Goal: Information Seeking & Learning: Learn about a topic

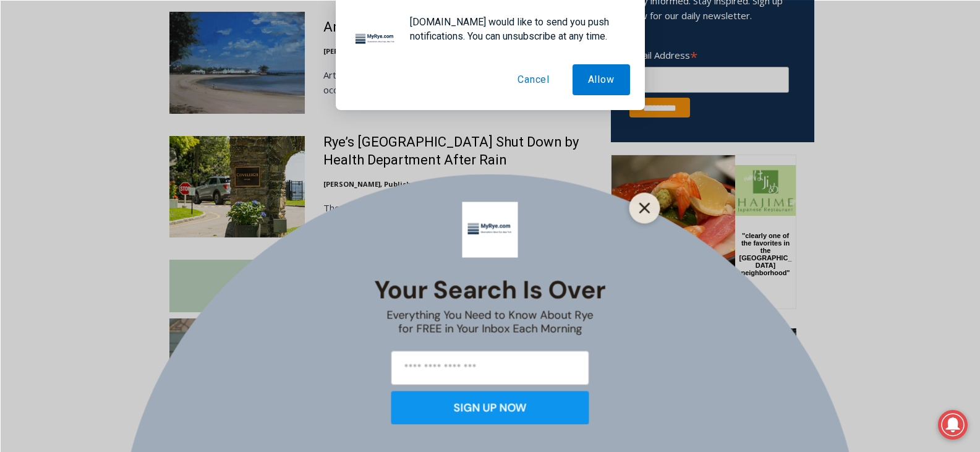
click at [643, 211] on line "Close" at bounding box center [644, 208] width 9 height 9
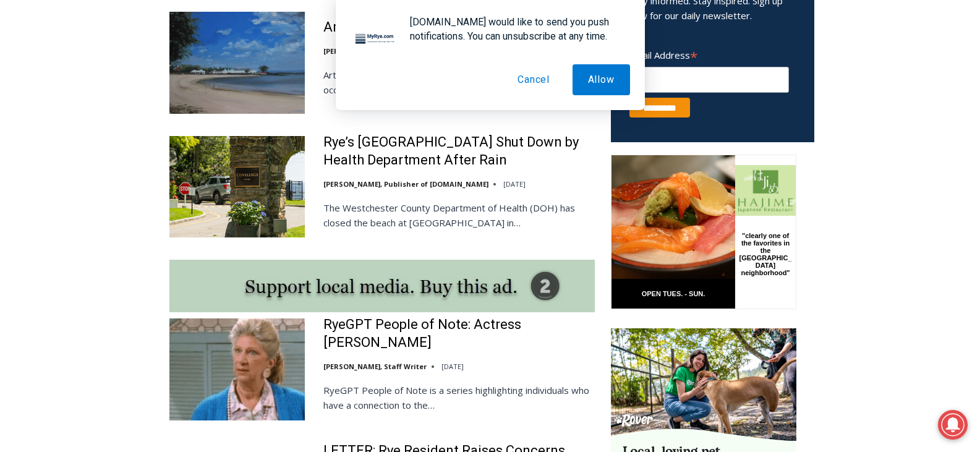
click at [534, 78] on button "Cancel" at bounding box center [533, 79] width 63 height 31
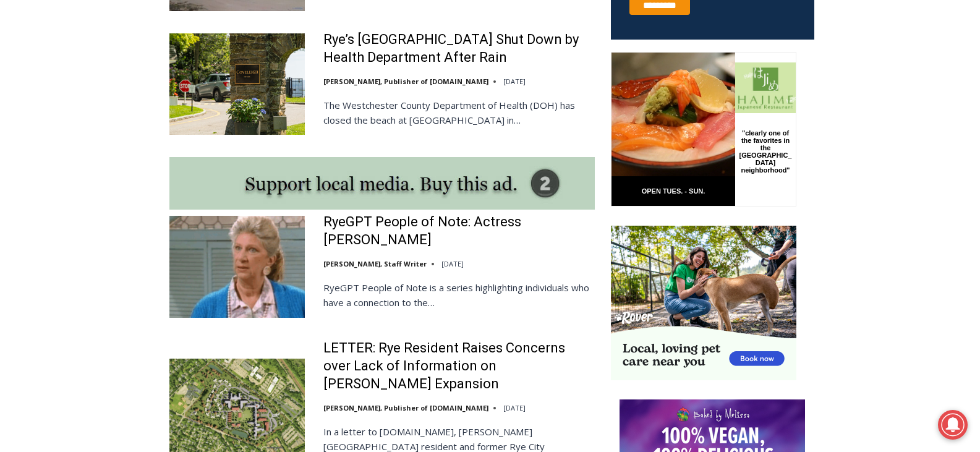
scroll to position [981, 0]
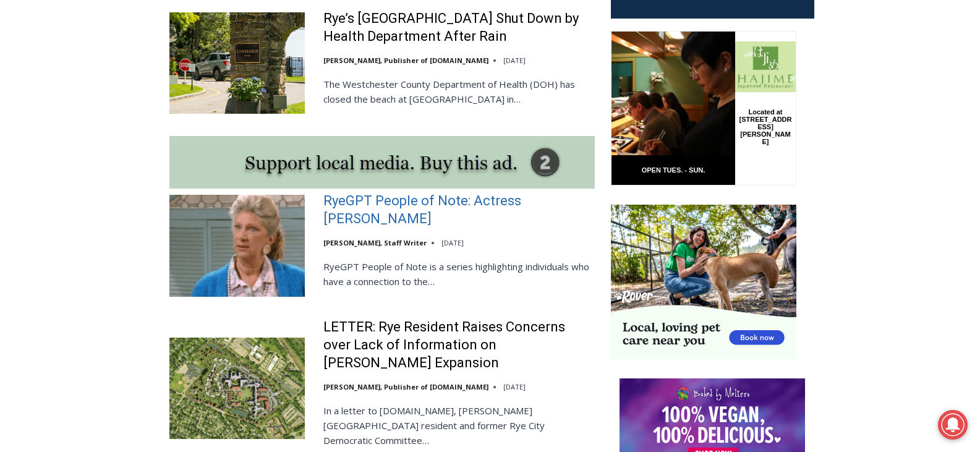
click at [360, 199] on link "RyeGPT People of Note: Actress [PERSON_NAME]" at bounding box center [460, 209] width 272 height 35
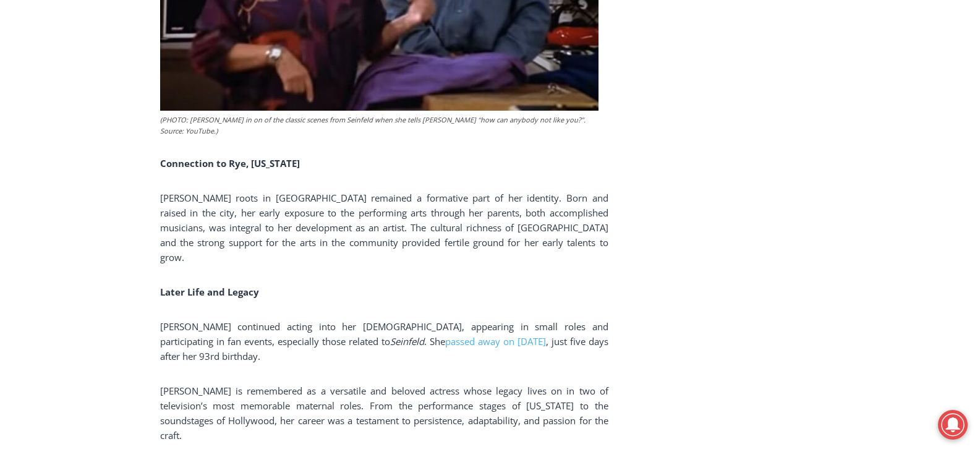
scroll to position [2202, 0]
